Goal: Task Accomplishment & Management: Manage account settings

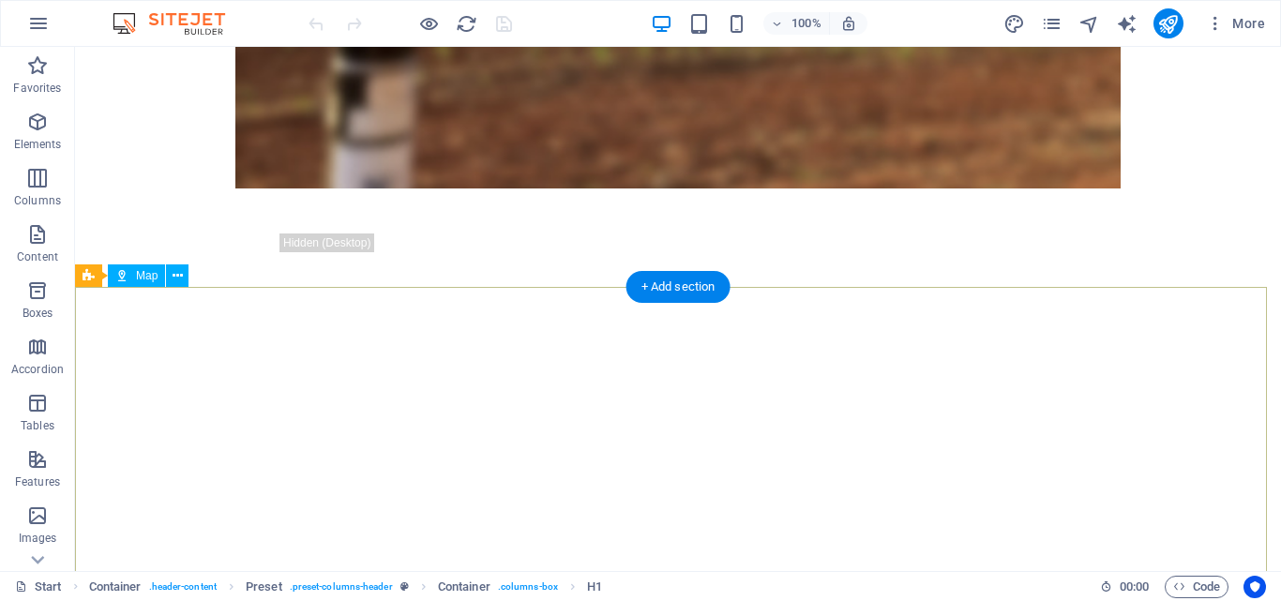
scroll to position [2355, 0]
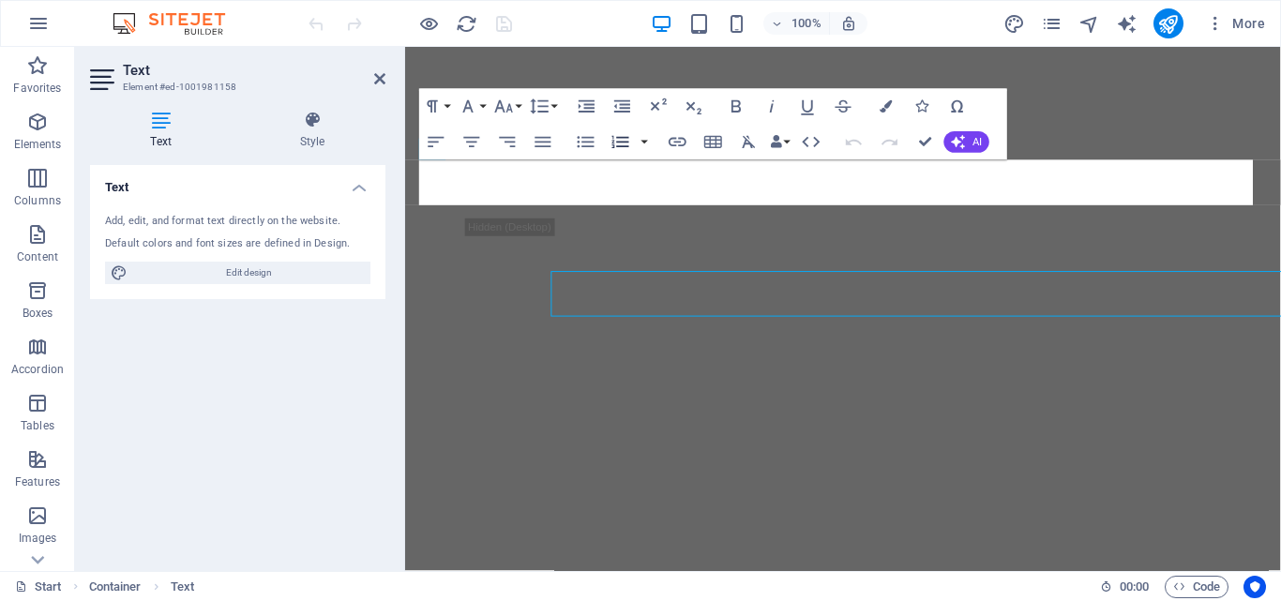
scroll to position [2211, 0]
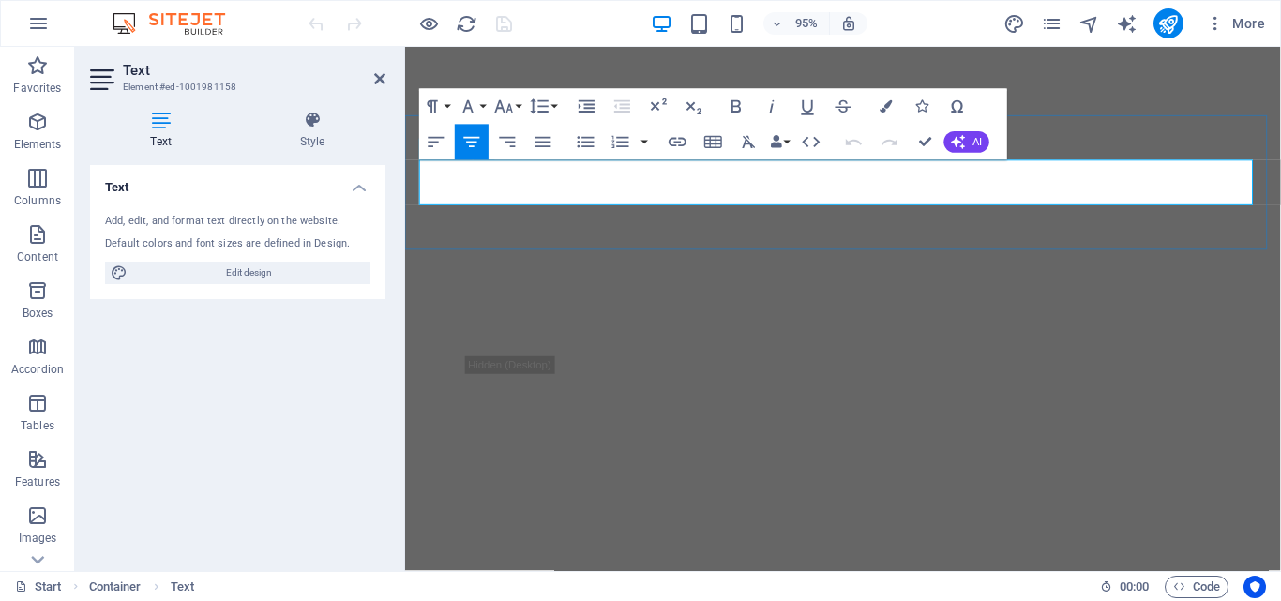
drag, startPoint x: 811, startPoint y: 201, endPoint x: 868, endPoint y: 200, distance: 56.3
click at [675, 144] on icon "button" at bounding box center [678, 143] width 22 height 22
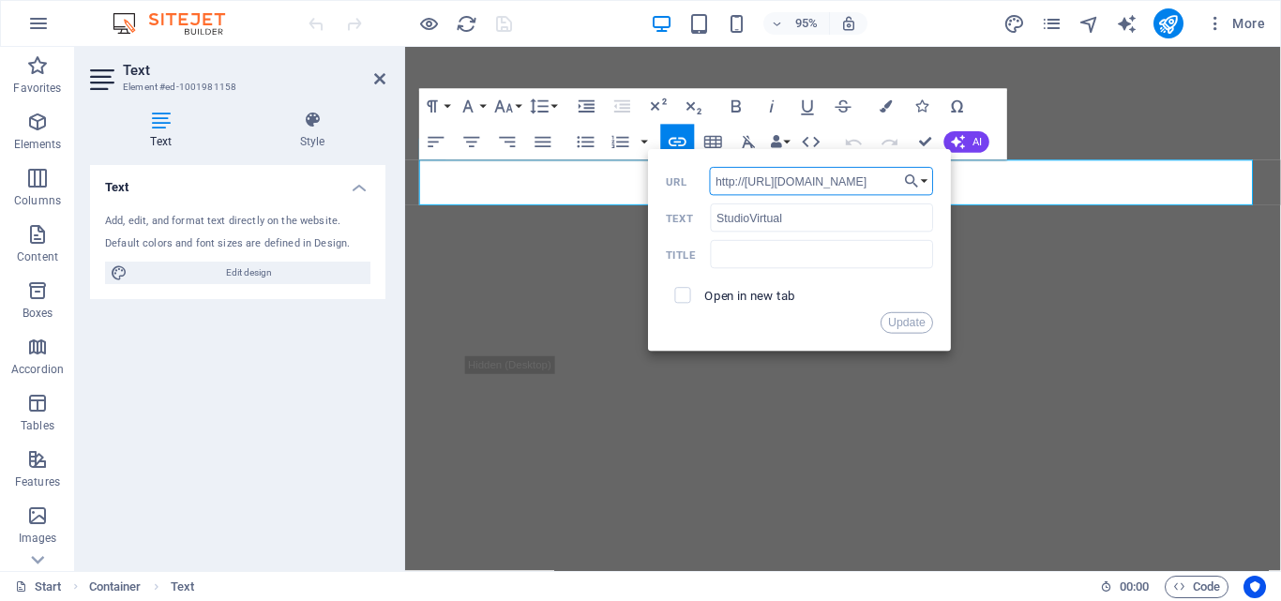
scroll to position [0, 0]
click at [873, 178] on input "http://https://www.instagram.com/svstudiovirtual/" at bounding box center [822, 182] width 224 height 28
paste input "[URL][DOMAIN_NAME]"
type input "[URL][DOMAIN_NAME]"
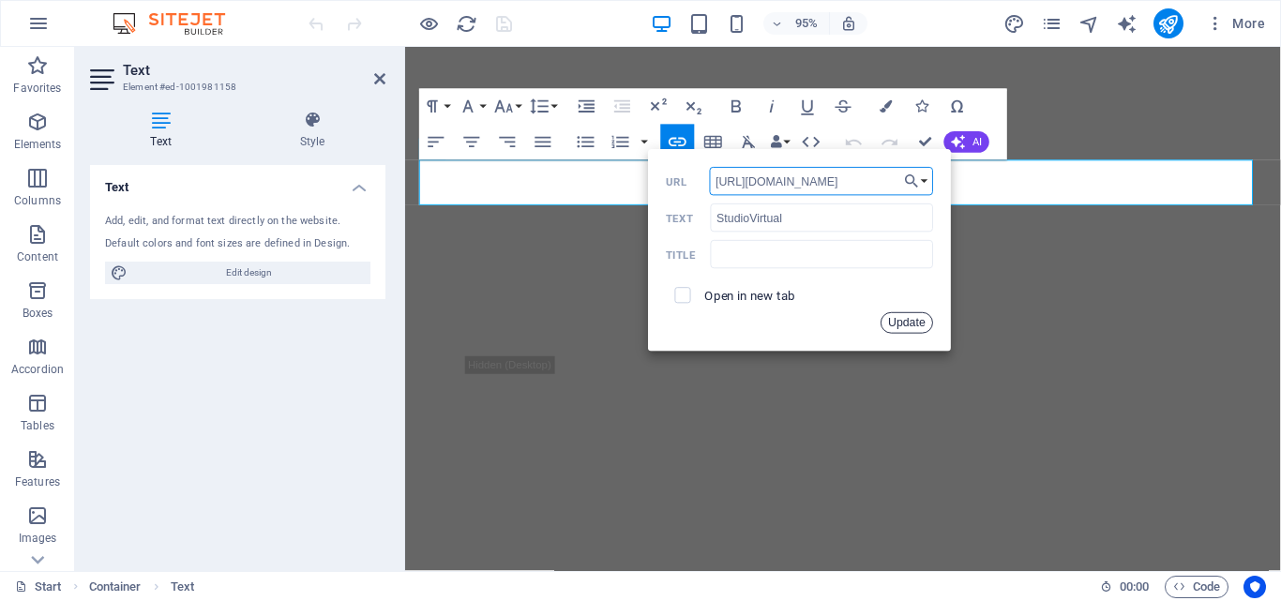
drag, startPoint x: 909, startPoint y: 317, endPoint x: 432, endPoint y: 307, distance: 476.6
click at [909, 317] on button "Update" at bounding box center [907, 323] width 53 height 22
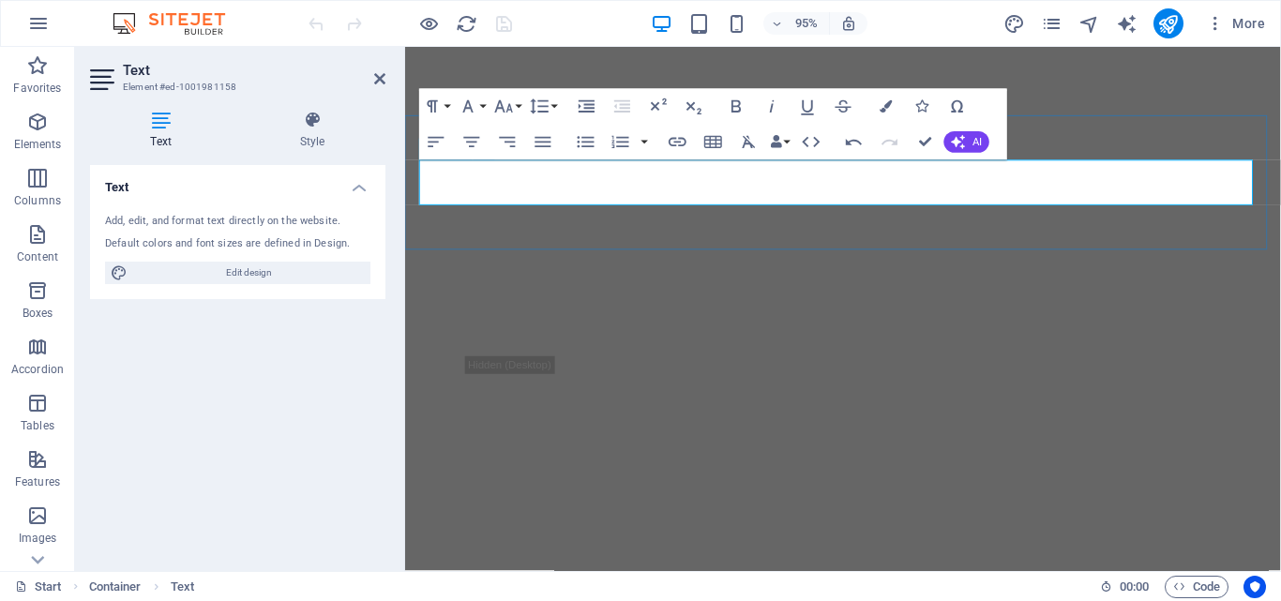
click at [682, 144] on icon "button" at bounding box center [678, 143] width 22 height 22
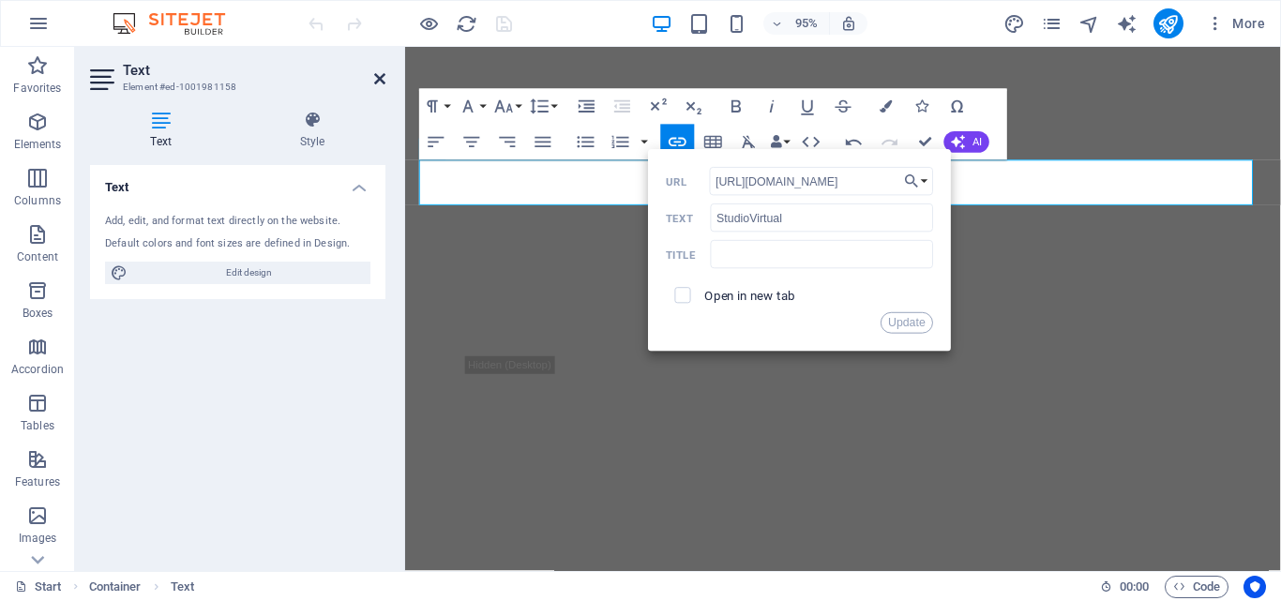
click at [384, 75] on icon at bounding box center [379, 78] width 11 height 15
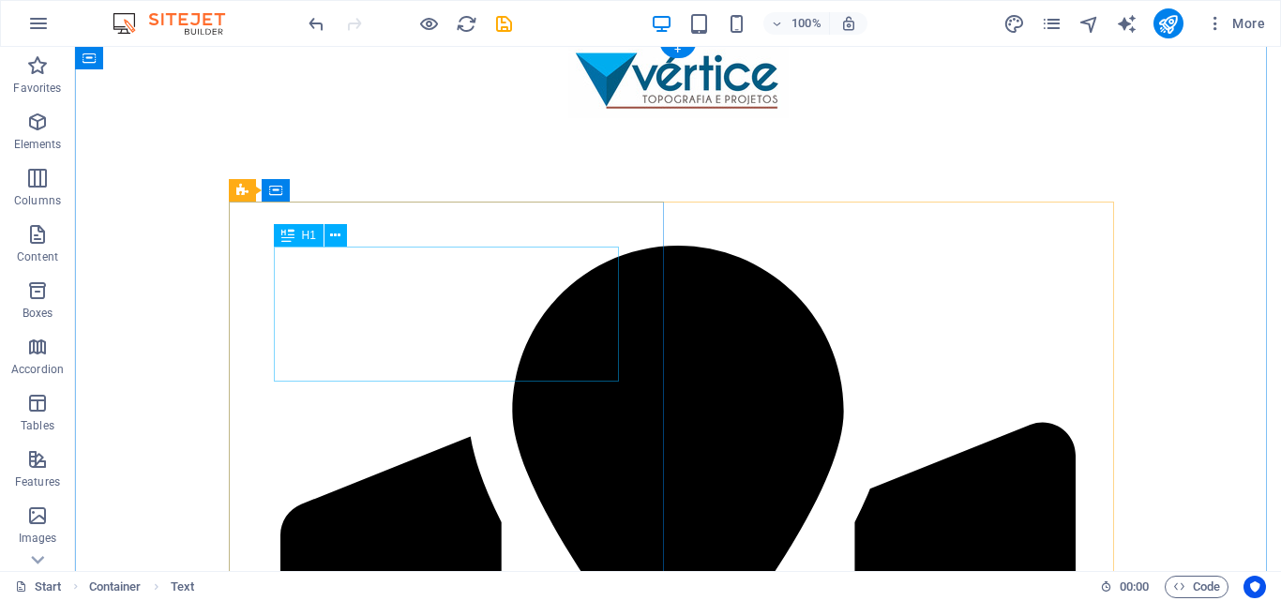
scroll to position [0, 0]
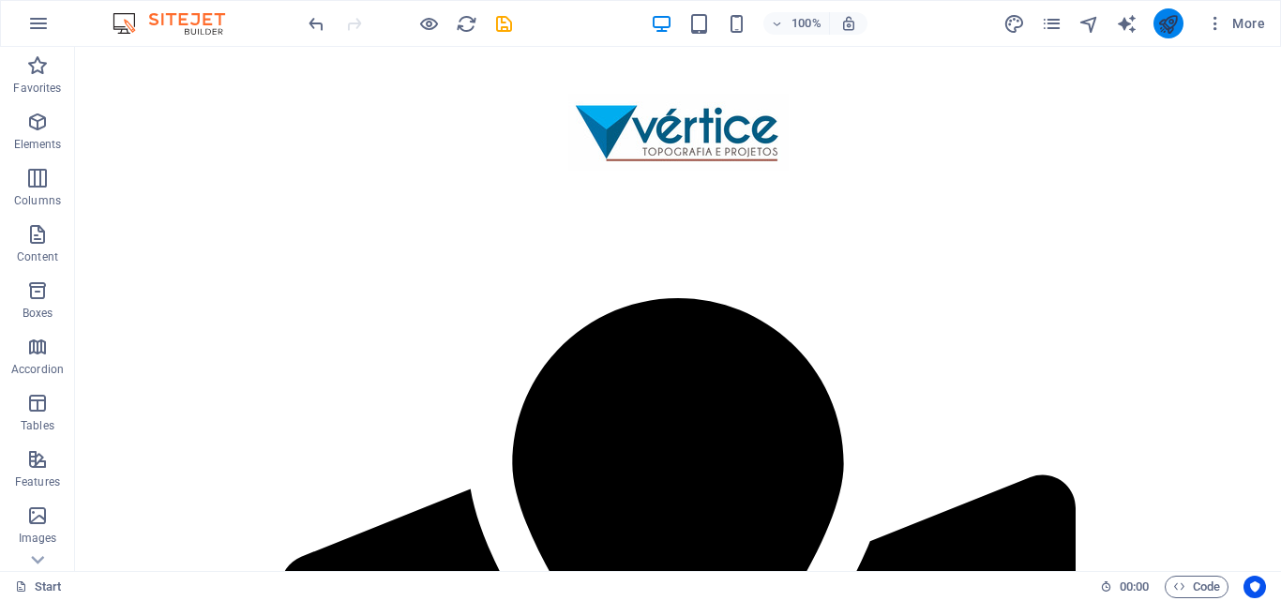
drag, startPoint x: 1164, startPoint y: 10, endPoint x: 1116, endPoint y: 87, distance: 90.6
click at [1164, 10] on button "publish" at bounding box center [1169, 23] width 30 height 30
click at [444, 27] on div at bounding box center [410, 23] width 210 height 30
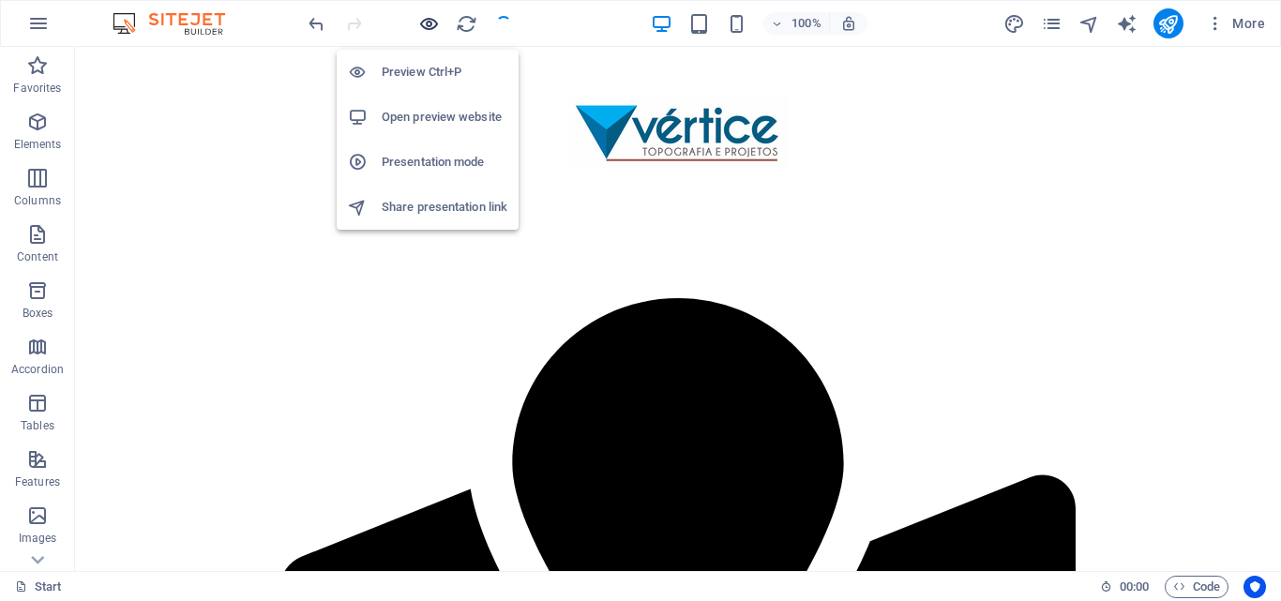
click at [432, 26] on icon "button" at bounding box center [429, 24] width 22 height 22
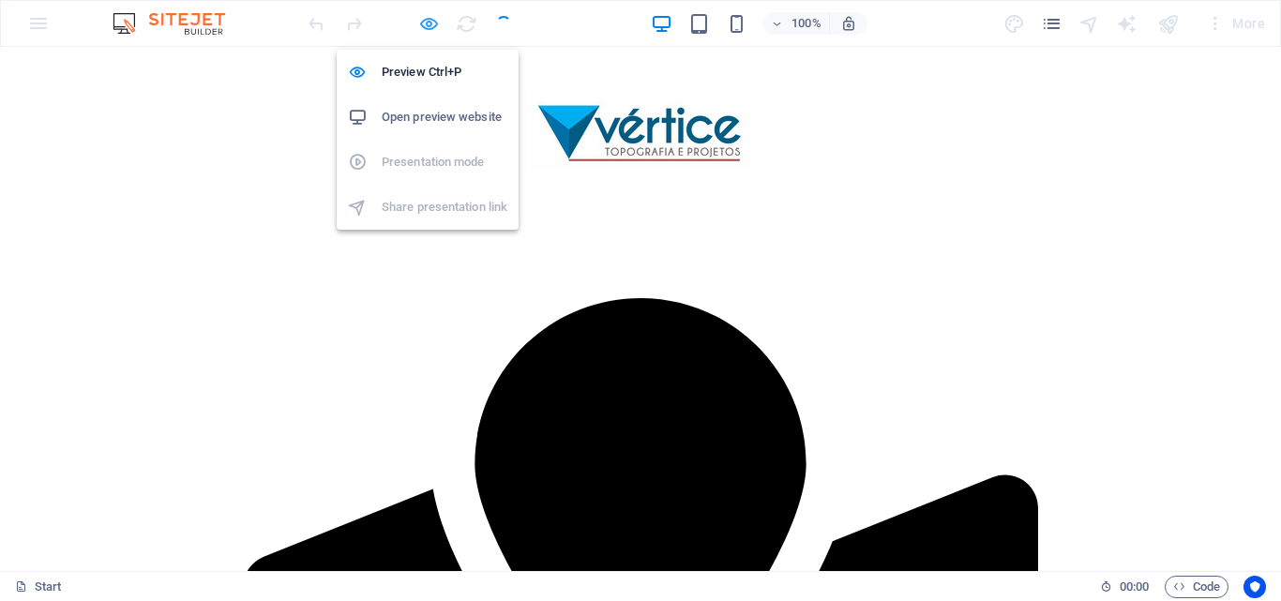
click at [431, 25] on icon "button" at bounding box center [429, 24] width 22 height 22
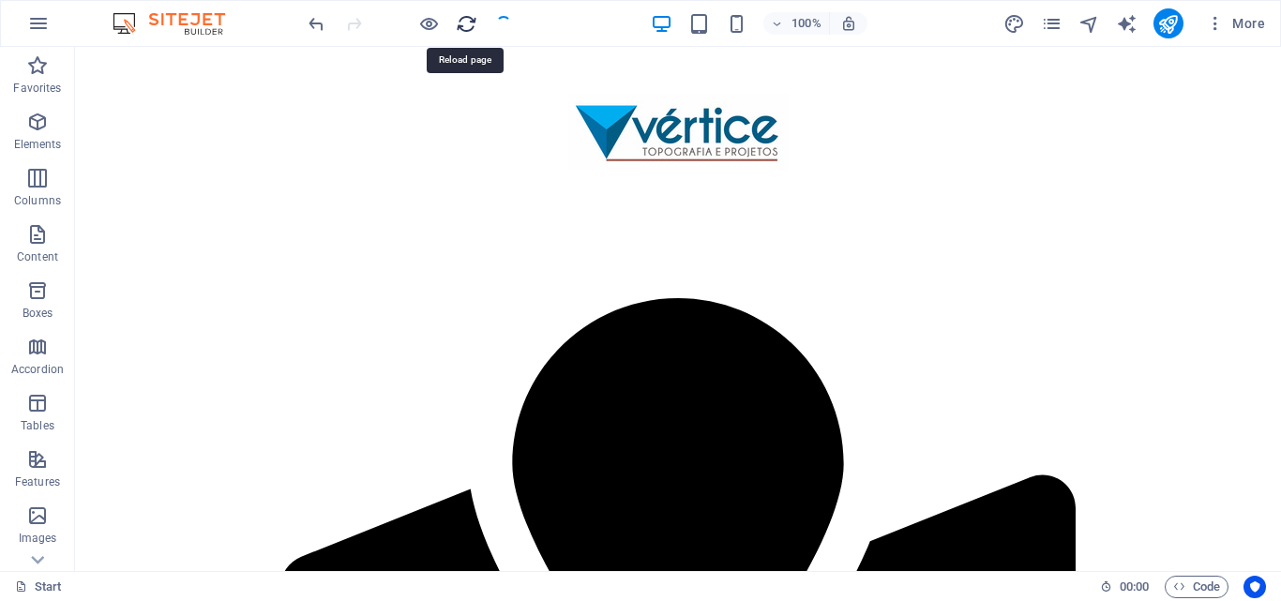
click at [466, 23] on icon "reload" at bounding box center [467, 24] width 22 height 22
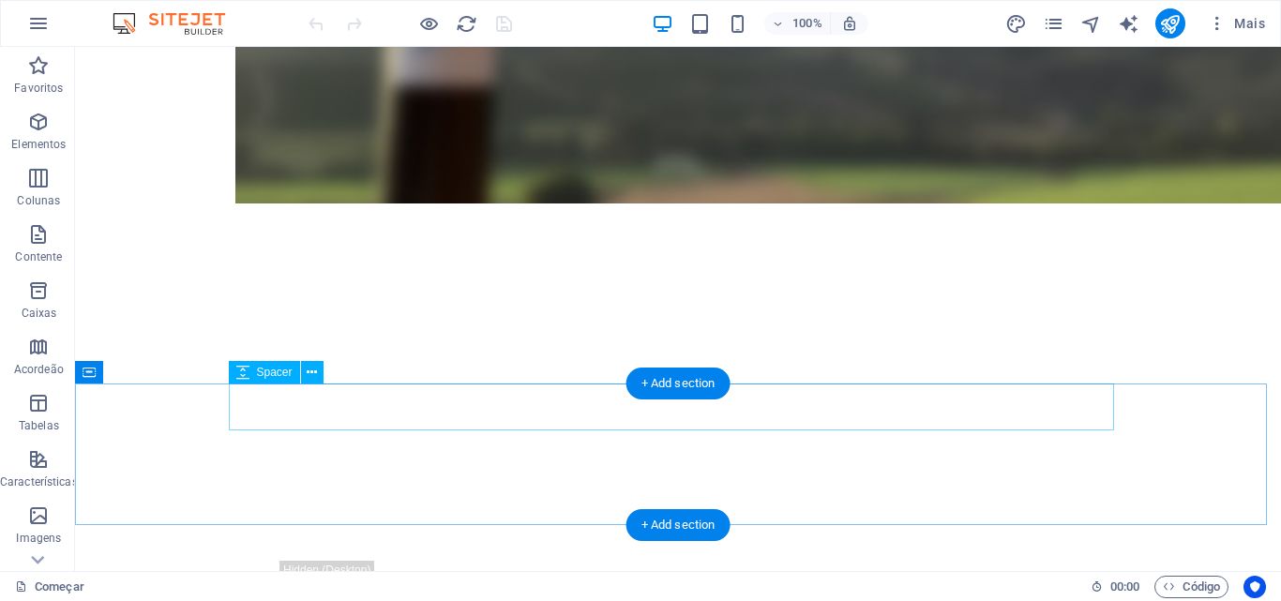
scroll to position [2064, 0]
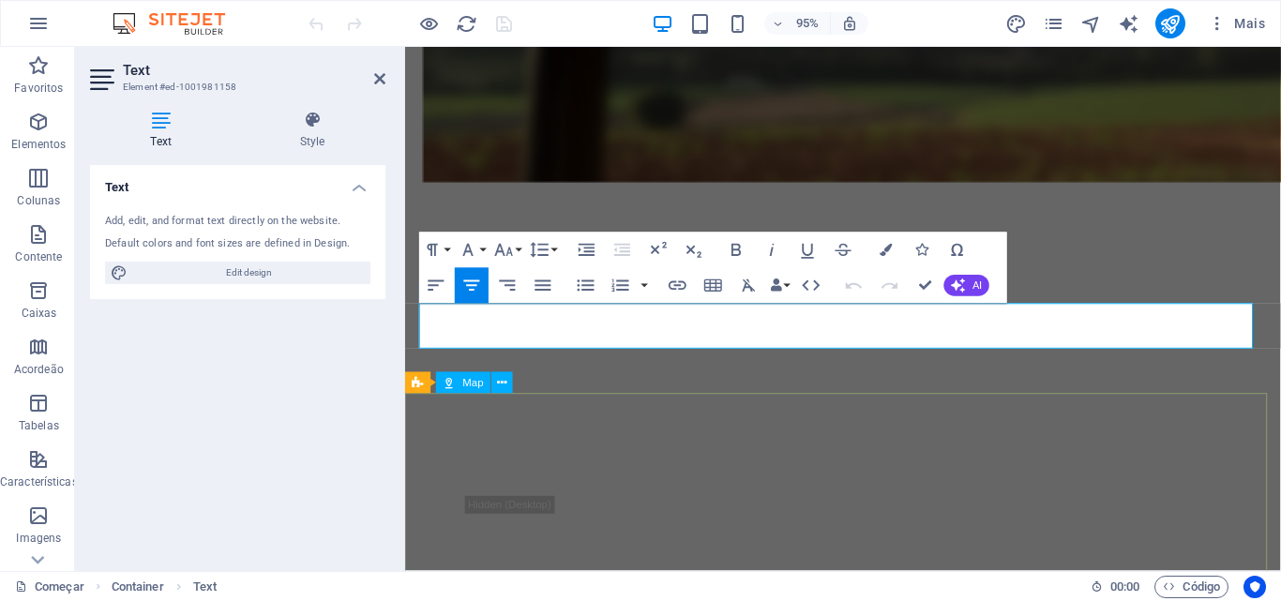
scroll to position [2060, 0]
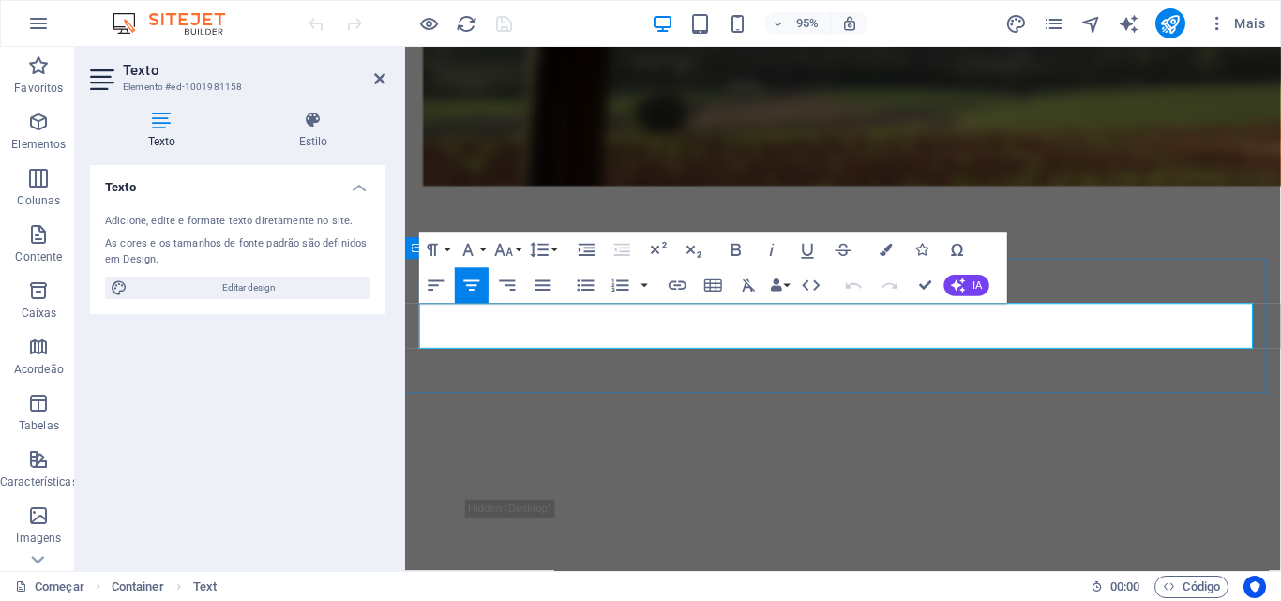
drag, startPoint x: 810, startPoint y: 350, endPoint x: 870, endPoint y: 356, distance: 59.5
click at [675, 287] on icon "button" at bounding box center [678, 286] width 22 height 22
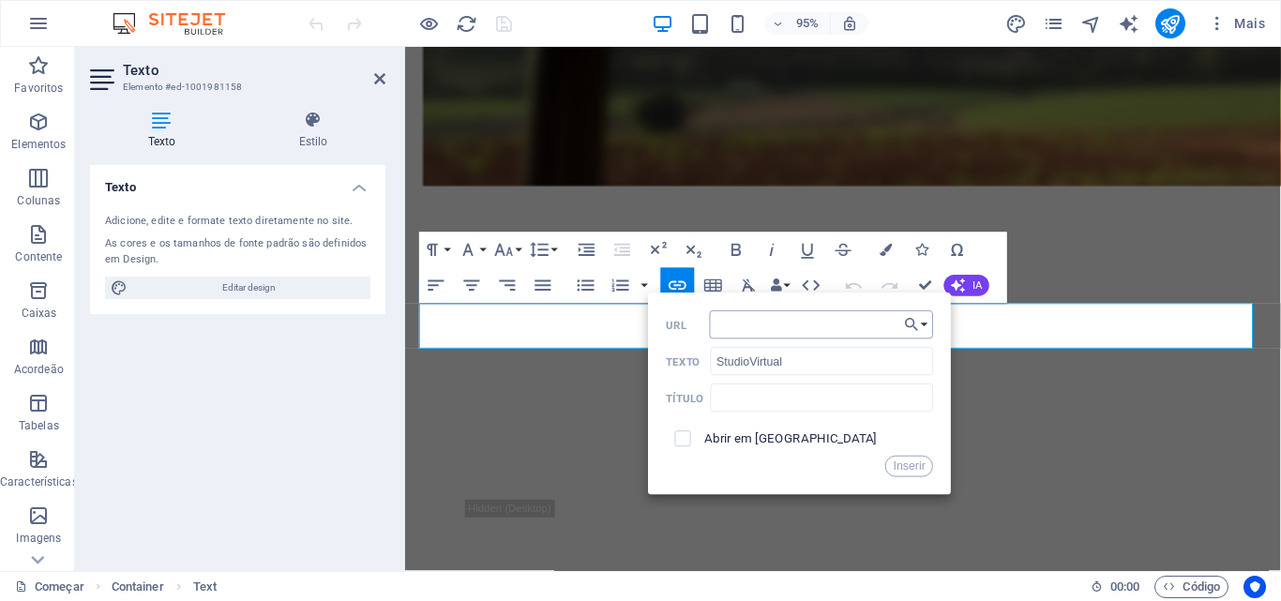
click at [734, 323] on input "URL" at bounding box center [822, 324] width 224 height 28
type input "[URL][DOMAIN_NAME]"
click at [904, 463] on font "Inserir" at bounding box center [910, 466] width 32 height 13
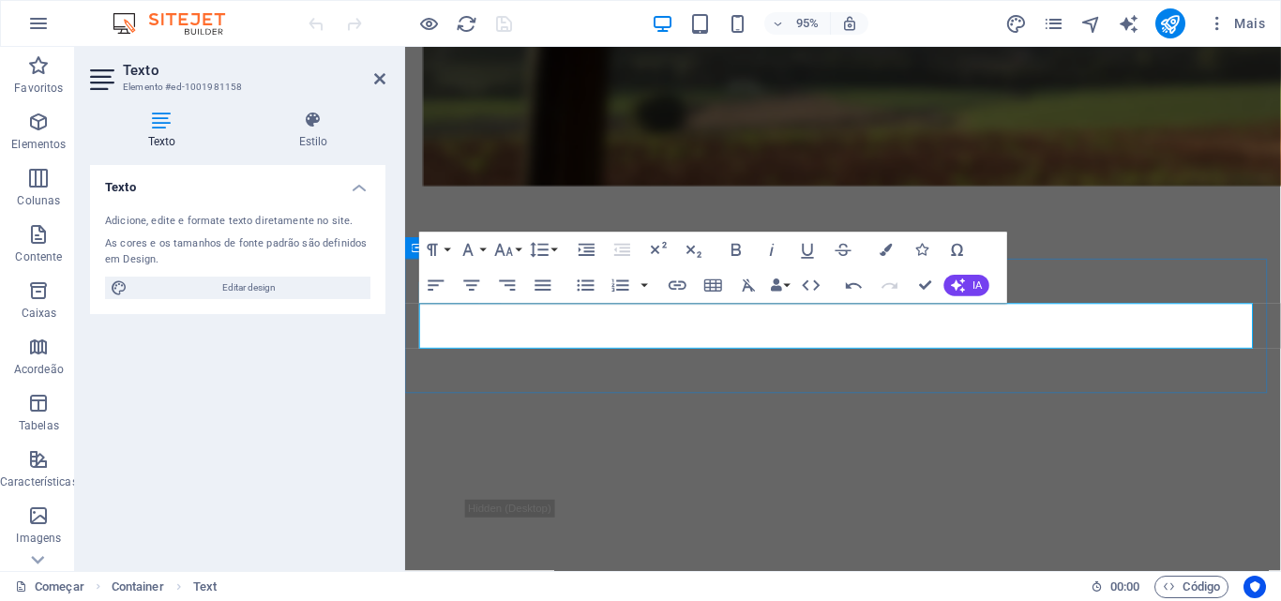
click at [676, 293] on icon "button" at bounding box center [678, 286] width 22 height 22
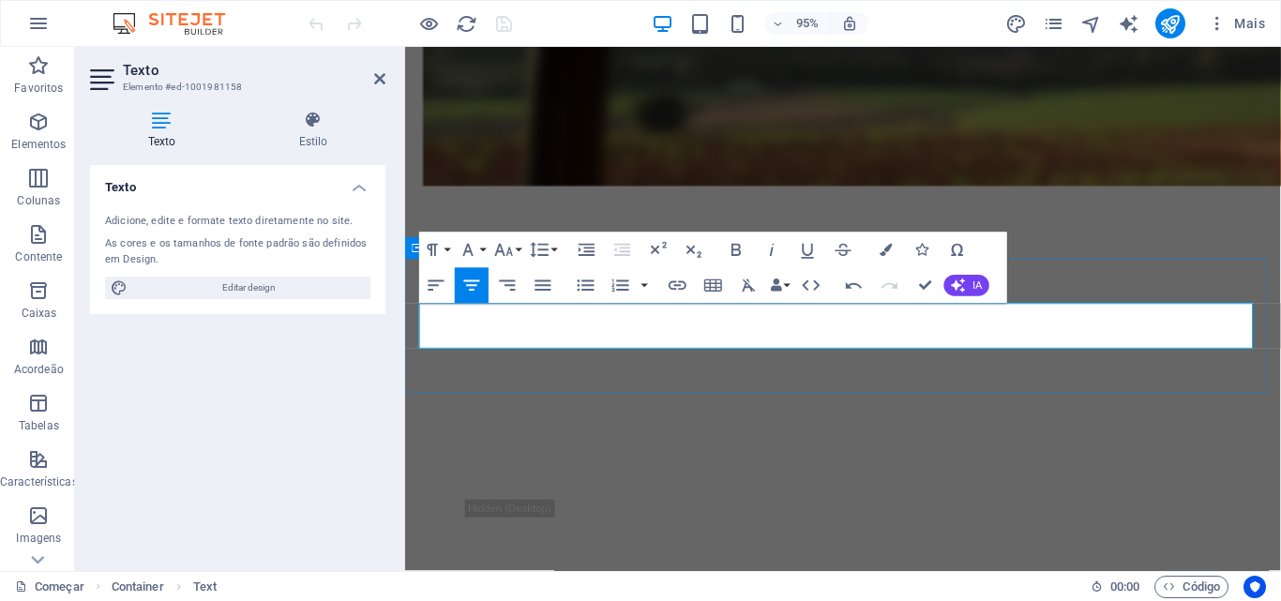
scroll to position [0, 0]
click at [383, 83] on icon at bounding box center [379, 78] width 11 height 15
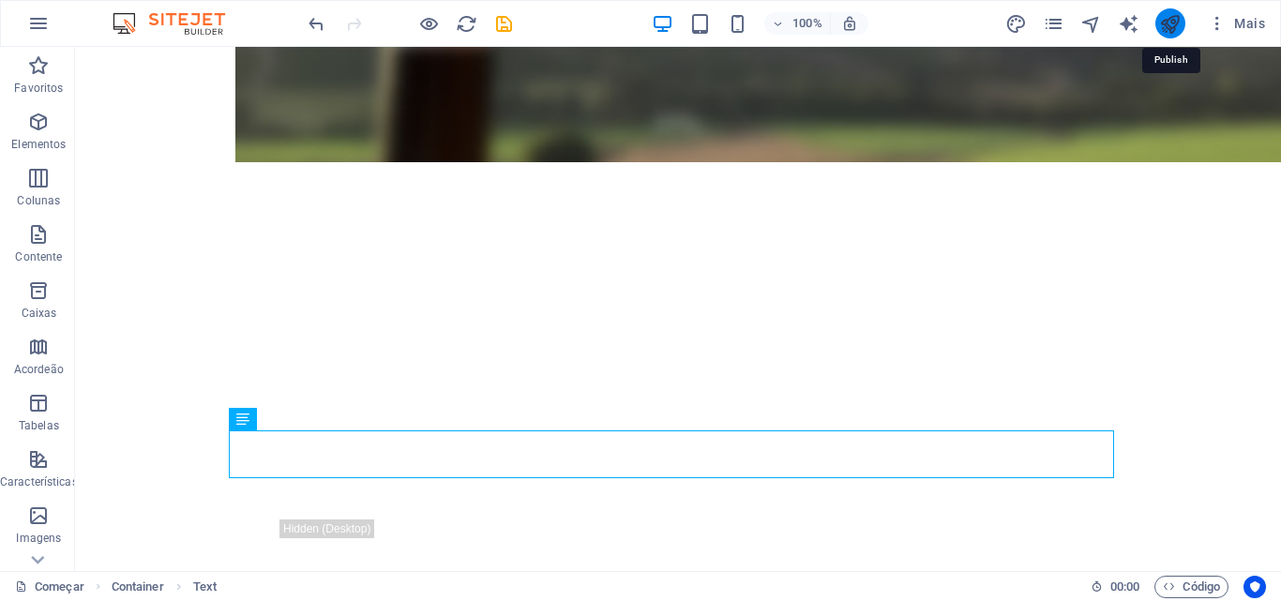
click at [1170, 14] on icon "publicar" at bounding box center [1170, 24] width 22 height 22
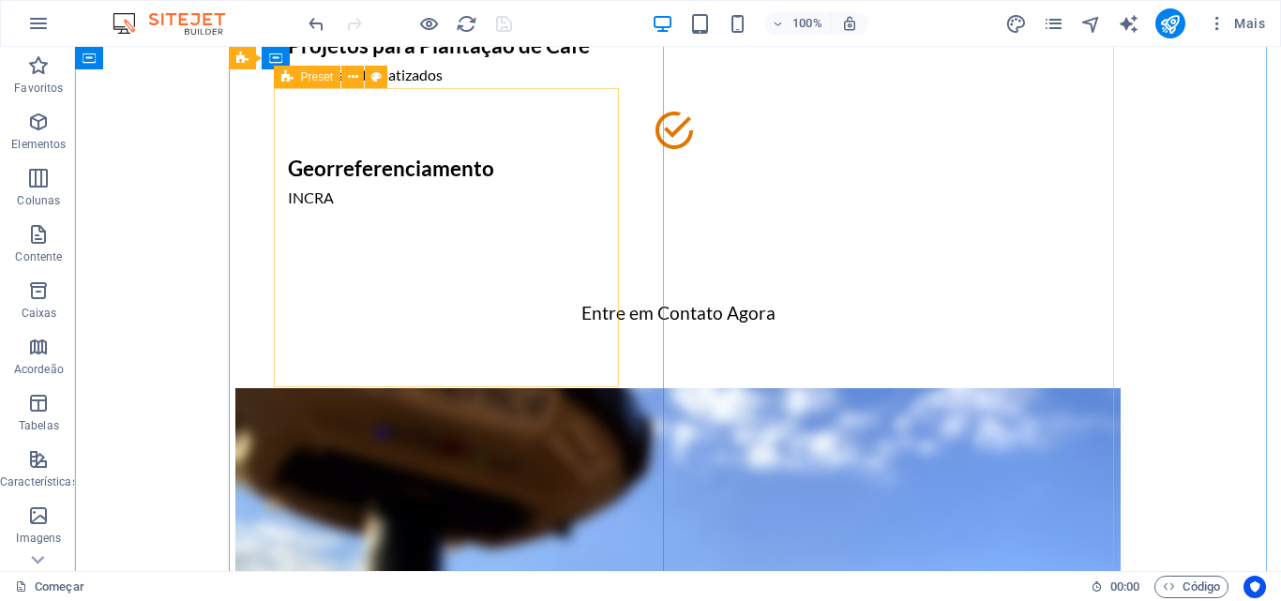
scroll to position [375, 0]
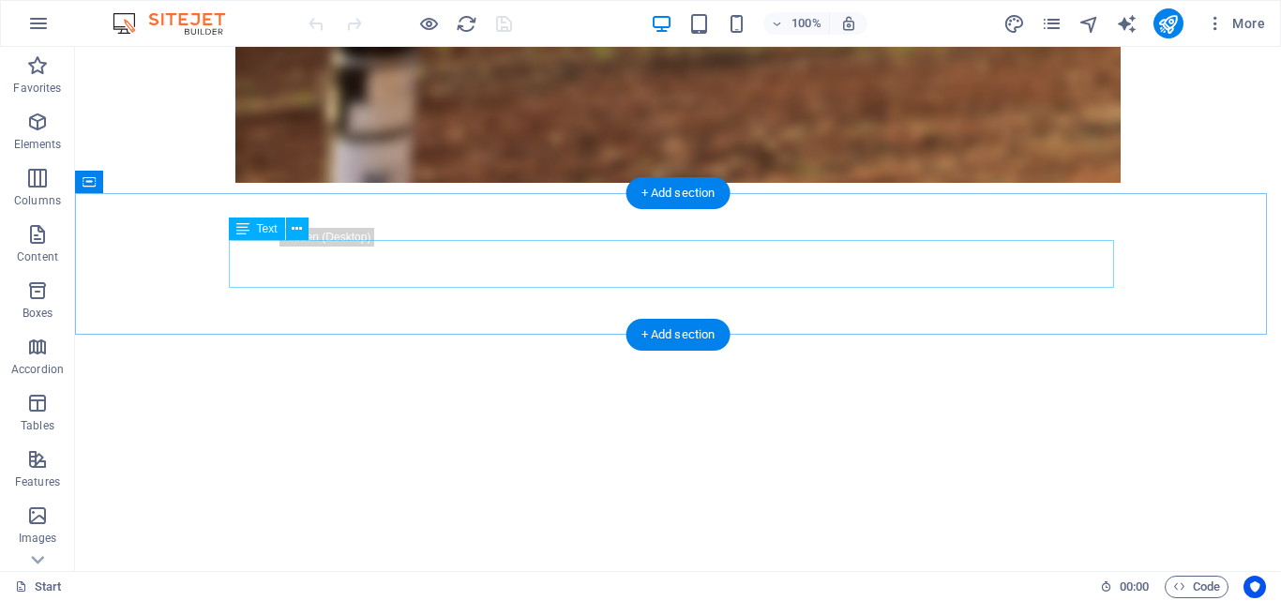
scroll to position [1980, 0]
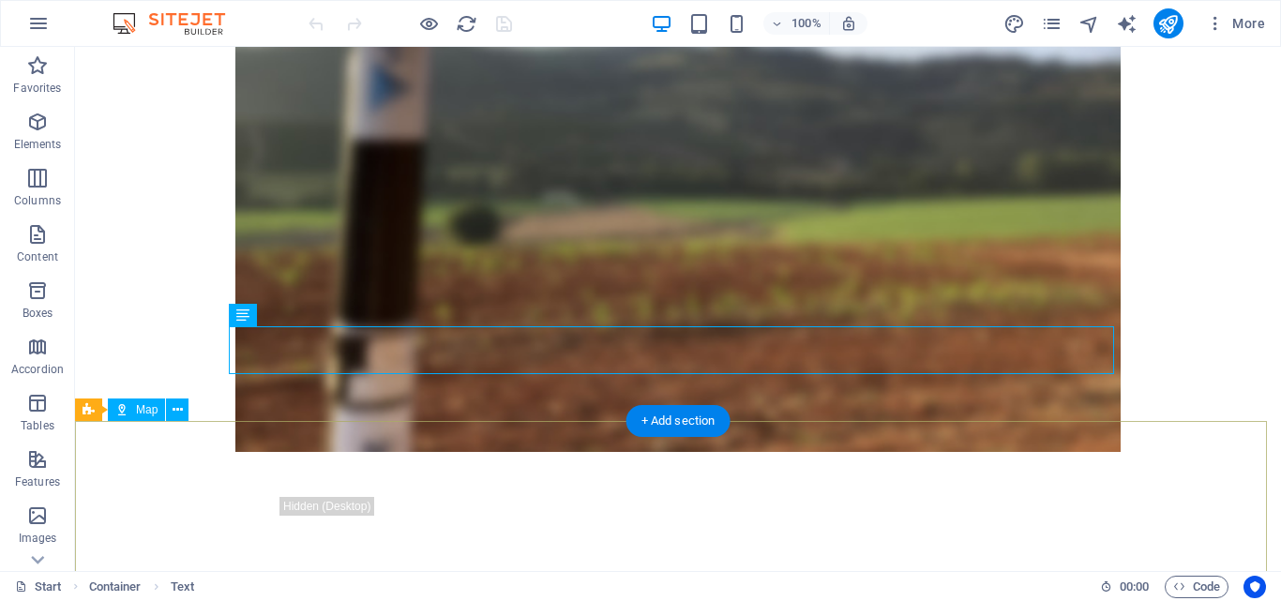
scroll to position [2168, 0]
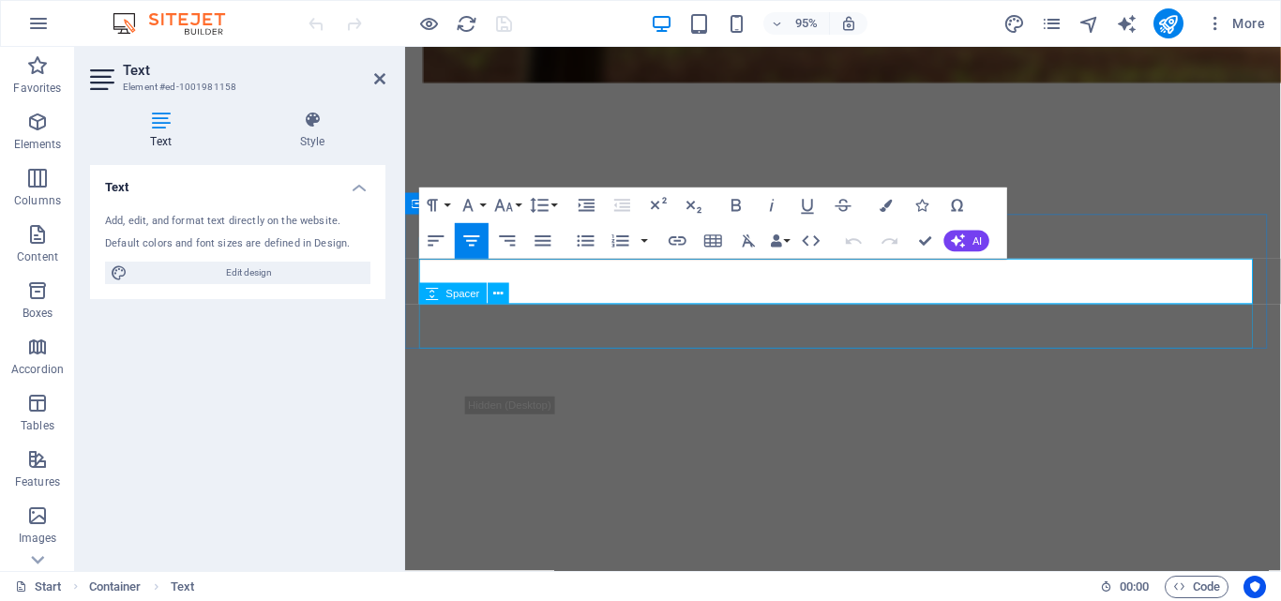
scroll to position [2107, 0]
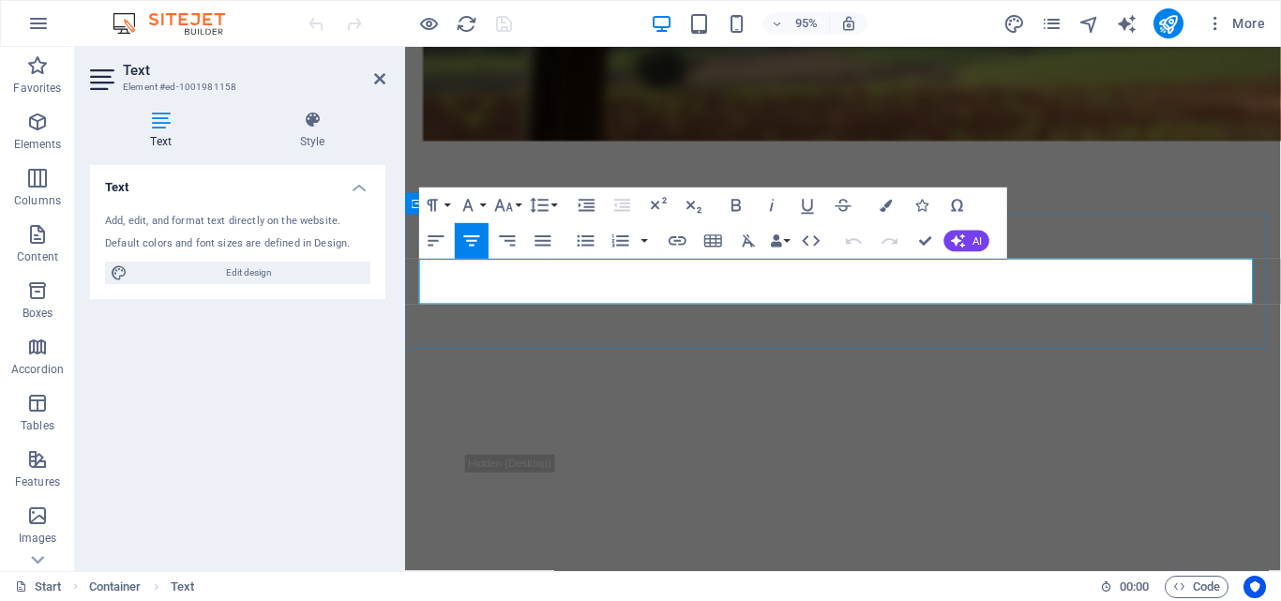
click at [689, 233] on button "Insert Link" at bounding box center [678, 241] width 34 height 36
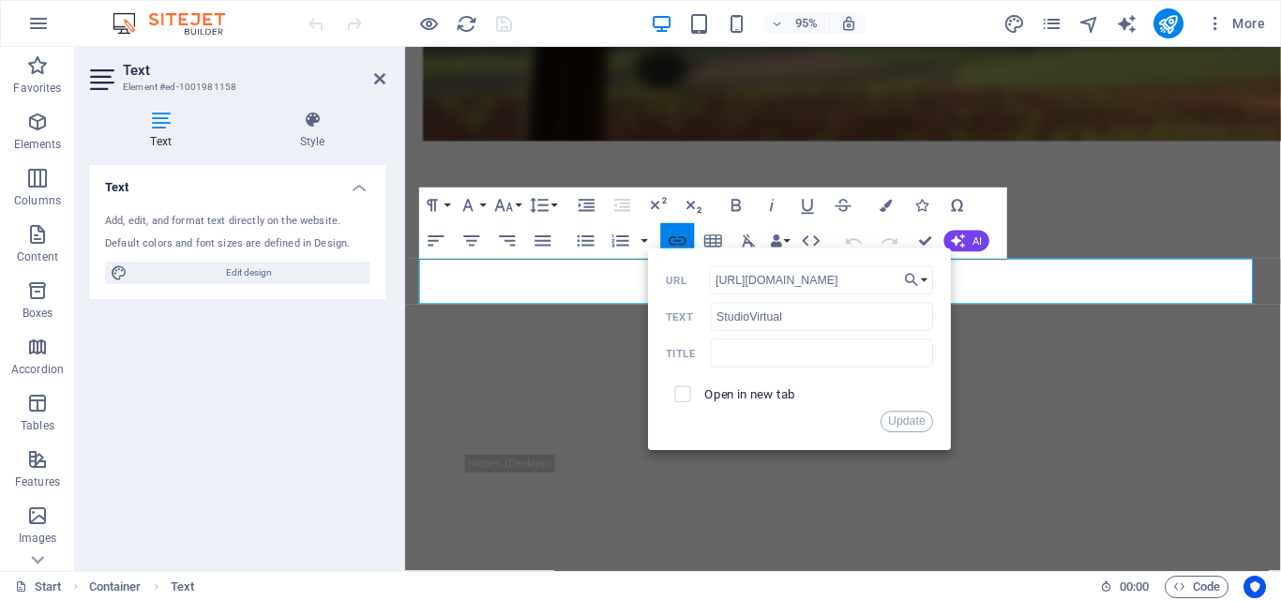
scroll to position [0, 279]
click at [682, 397] on input "checkbox" at bounding box center [681, 392] width 16 height 16
checkbox input "true"
click at [898, 417] on button "Update" at bounding box center [907, 423] width 53 height 22
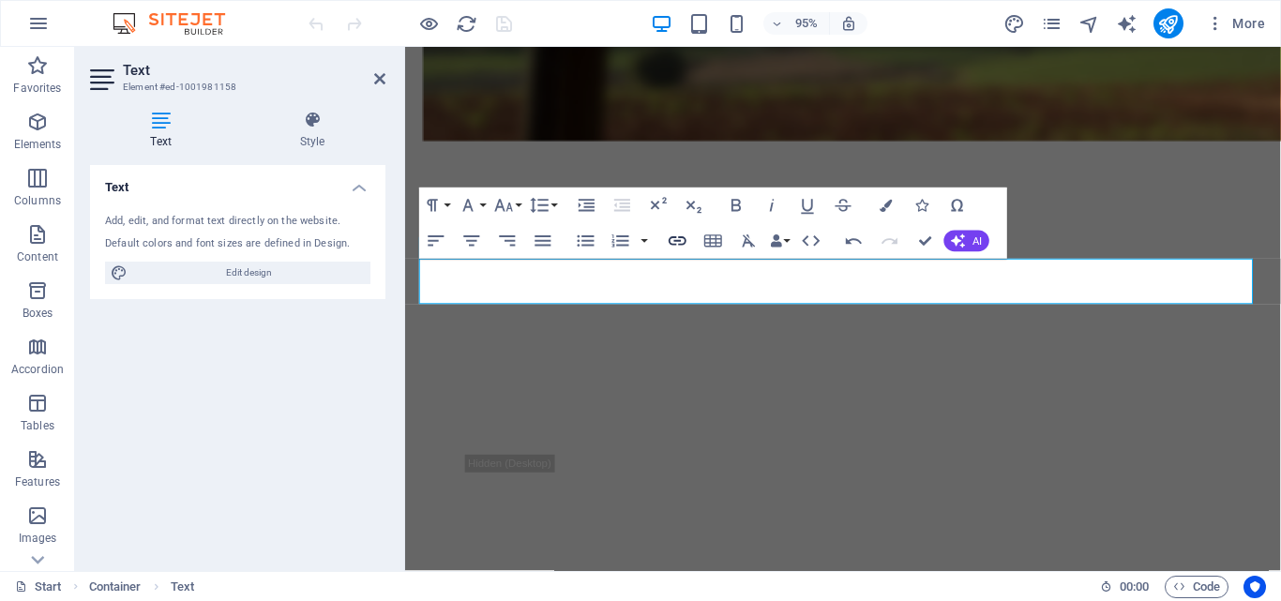
click at [681, 244] on icon "button" at bounding box center [678, 241] width 18 height 9
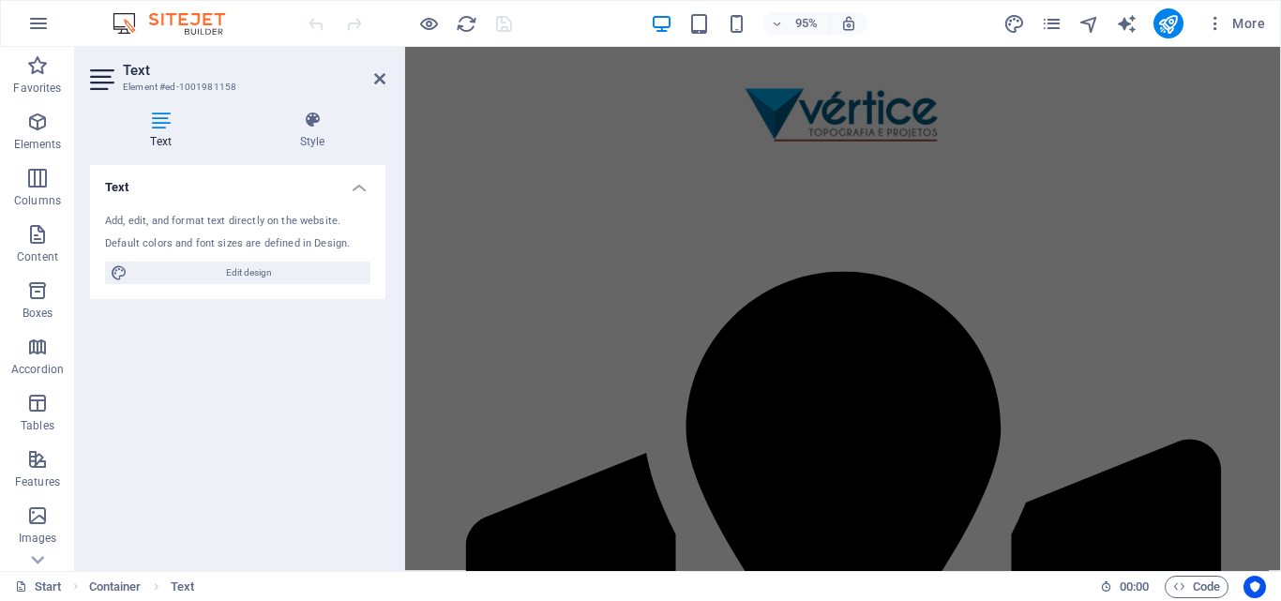
scroll to position [0, 0]
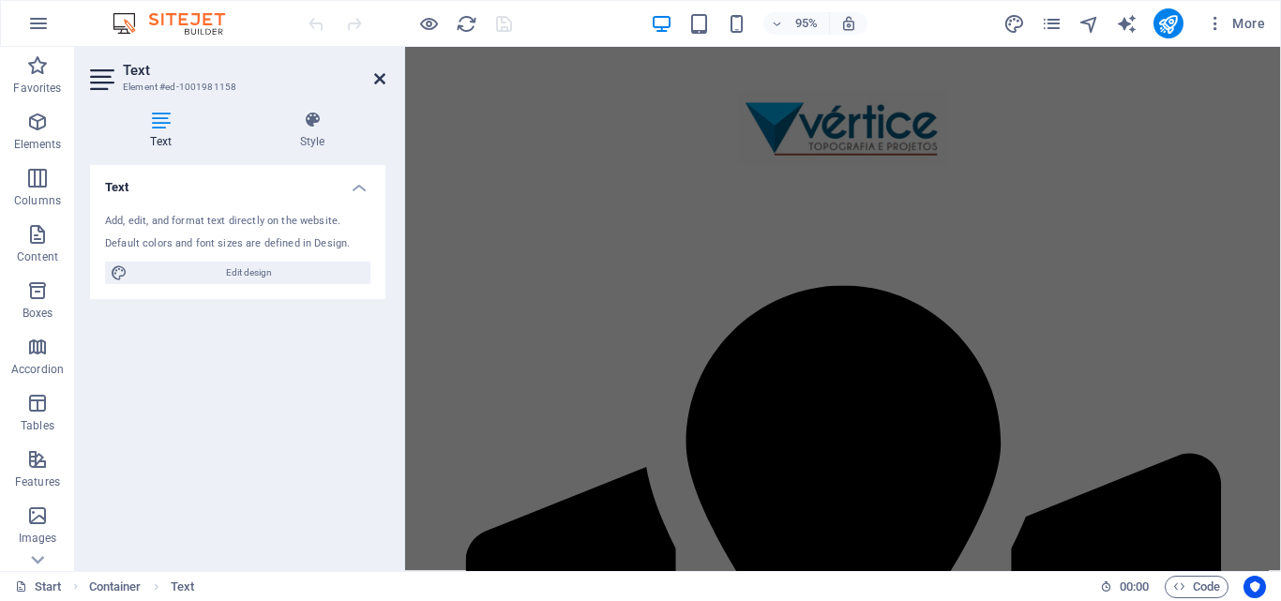
click at [379, 78] on icon at bounding box center [379, 78] width 11 height 15
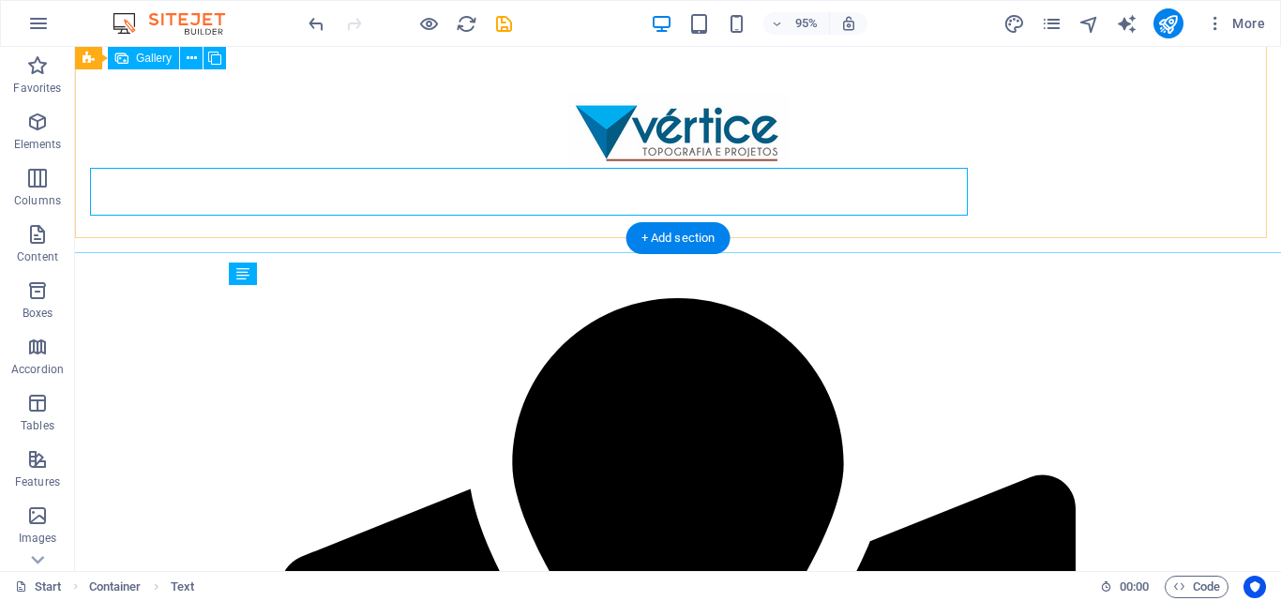
scroll to position [2209, 0]
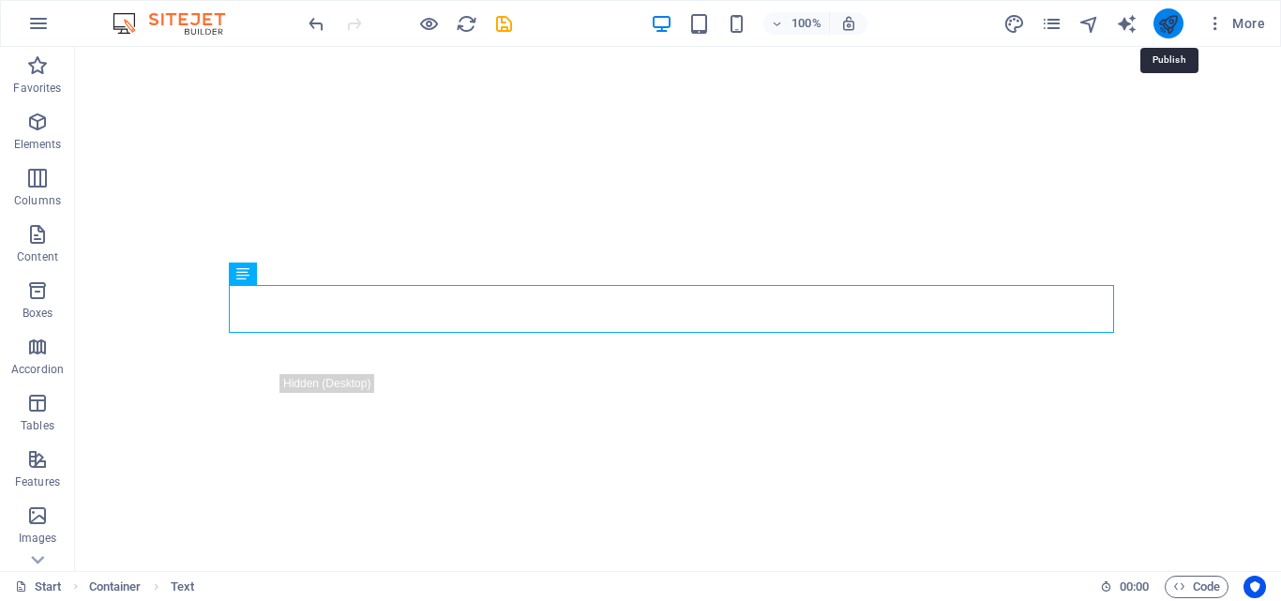
click at [1169, 26] on icon "publish" at bounding box center [1169, 24] width 22 height 22
